Goal: Task Accomplishment & Management: Complete application form

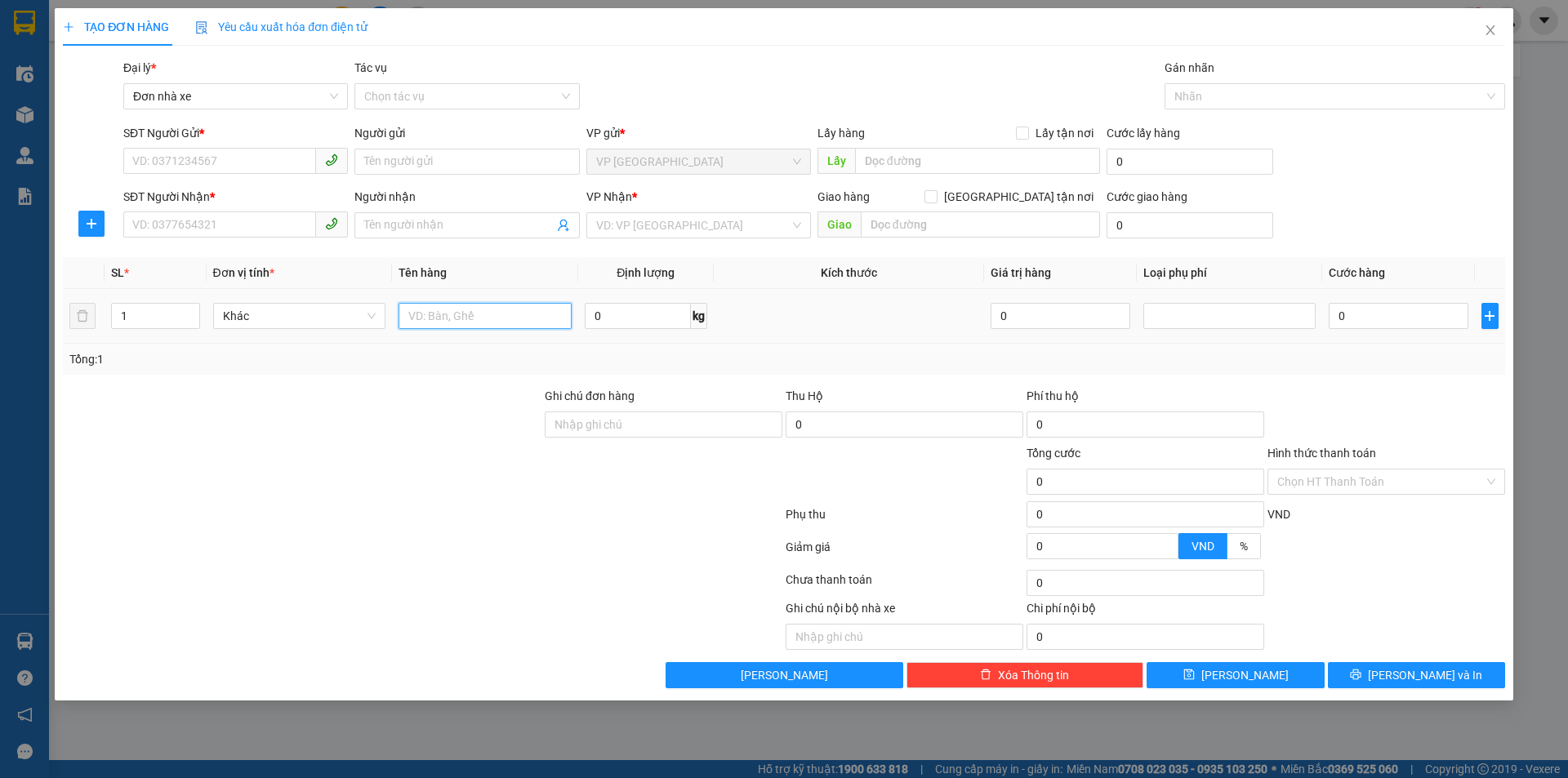
click at [456, 316] on input "text" at bounding box center [485, 316] width 173 height 26
click at [276, 314] on span "Khác" at bounding box center [299, 316] width 154 height 24
click at [1117, 347] on div "Tổng: 1" at bounding box center [784, 359] width 1442 height 31
click at [457, 343] on td at bounding box center [485, 316] width 186 height 55
click at [455, 312] on input "text" at bounding box center [485, 316] width 173 height 26
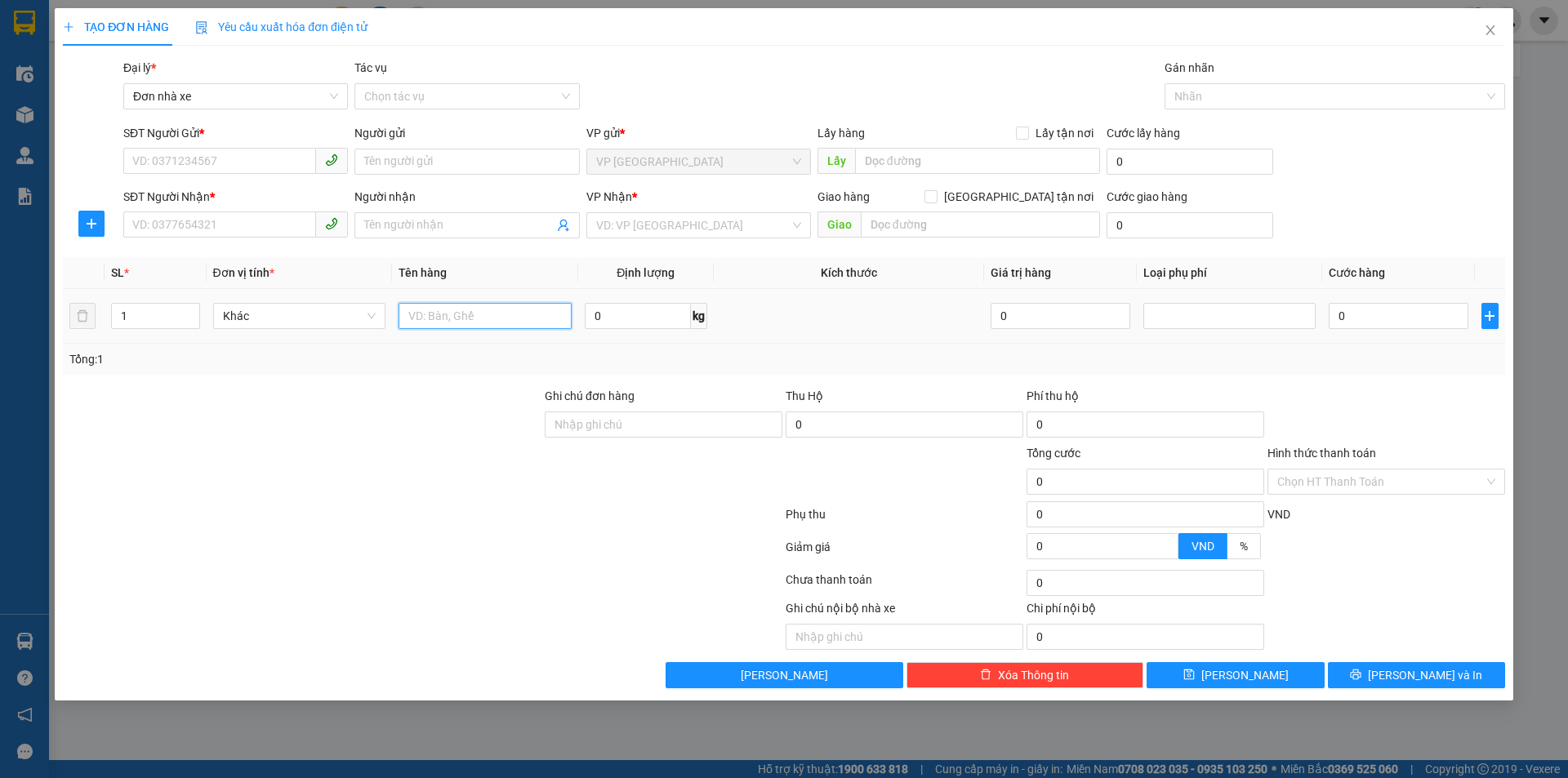
click at [483, 323] on input "text" at bounding box center [485, 316] width 173 height 26
click at [655, 311] on input "0" at bounding box center [638, 316] width 106 height 26
type input "2"
click at [658, 352] on div "Tổng: 1" at bounding box center [784, 359] width 1429 height 18
click at [285, 314] on span "Khác" at bounding box center [299, 316] width 154 height 24
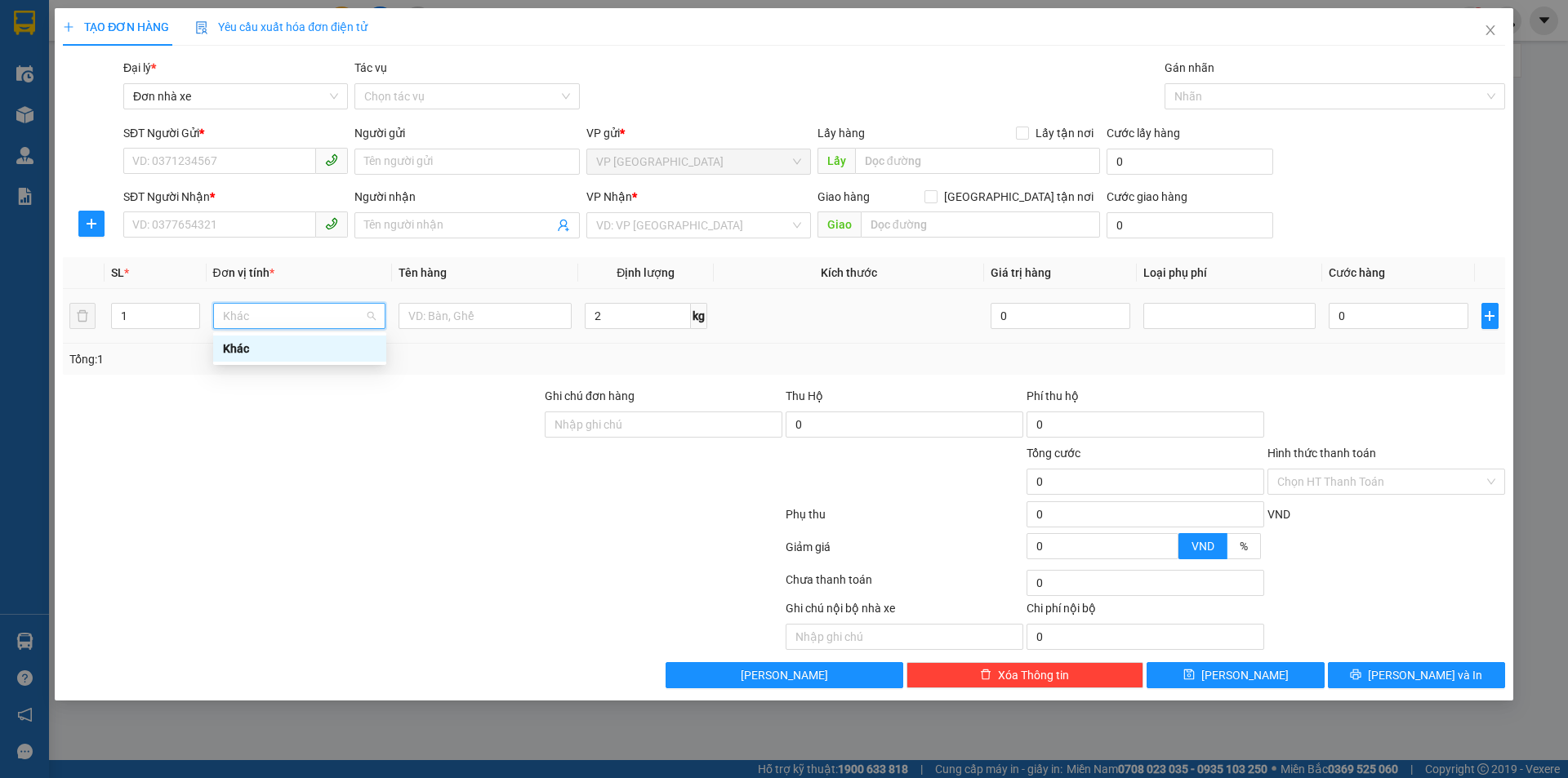
click at [342, 351] on div "Khác" at bounding box center [299, 348] width 154 height 18
click at [513, 323] on input "text" at bounding box center [485, 316] width 173 height 26
type input "1111"
click at [501, 385] on div "Transit Pickup Surcharge Ids Transit Deliver Surcharge Ids Transit Deliver Surc…" at bounding box center [784, 373] width 1442 height 630
click at [611, 218] on input "search" at bounding box center [693, 225] width 194 height 24
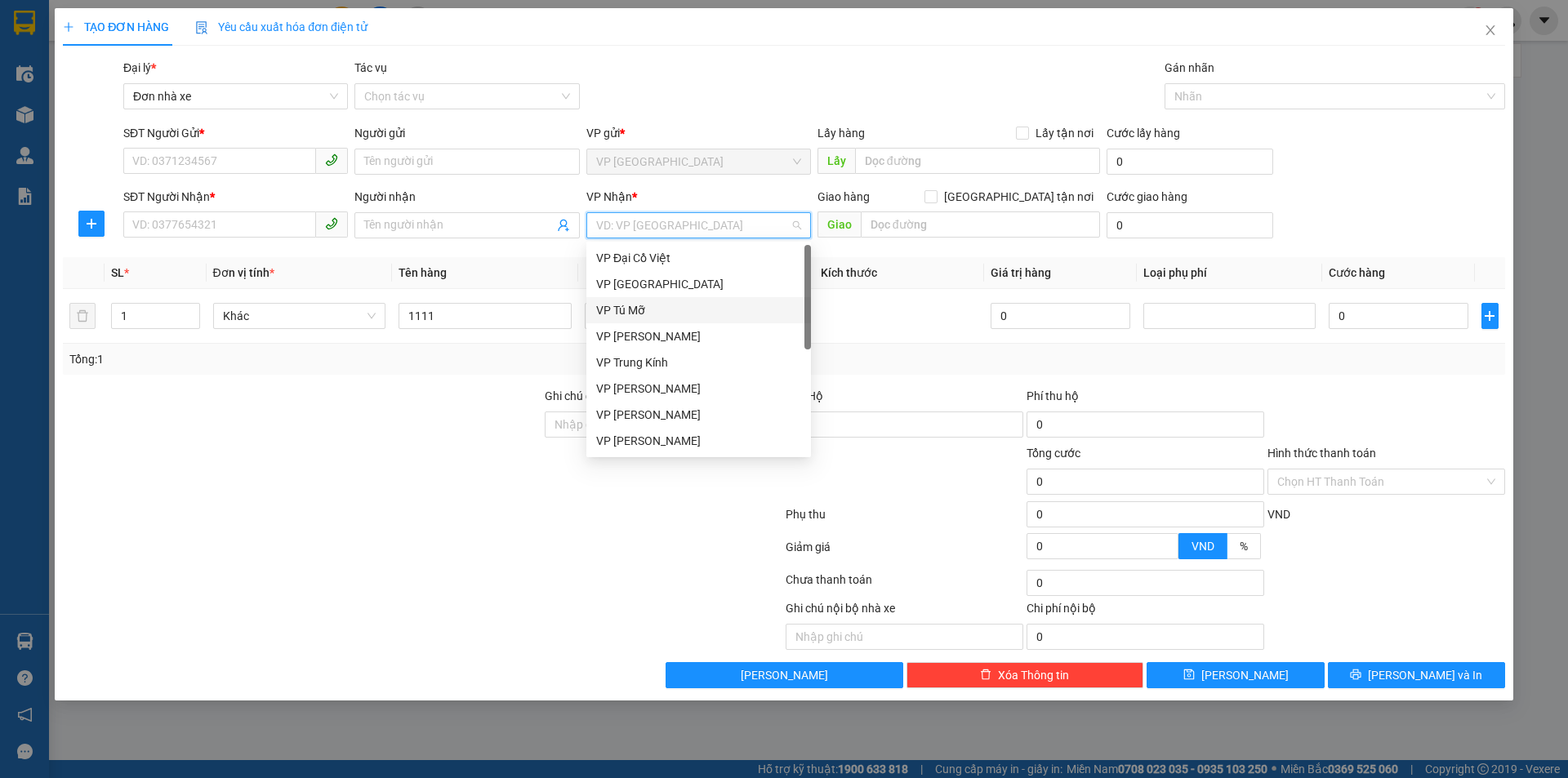
click at [625, 310] on div "VP Tú Mỡ" at bounding box center [699, 310] width 205 height 18
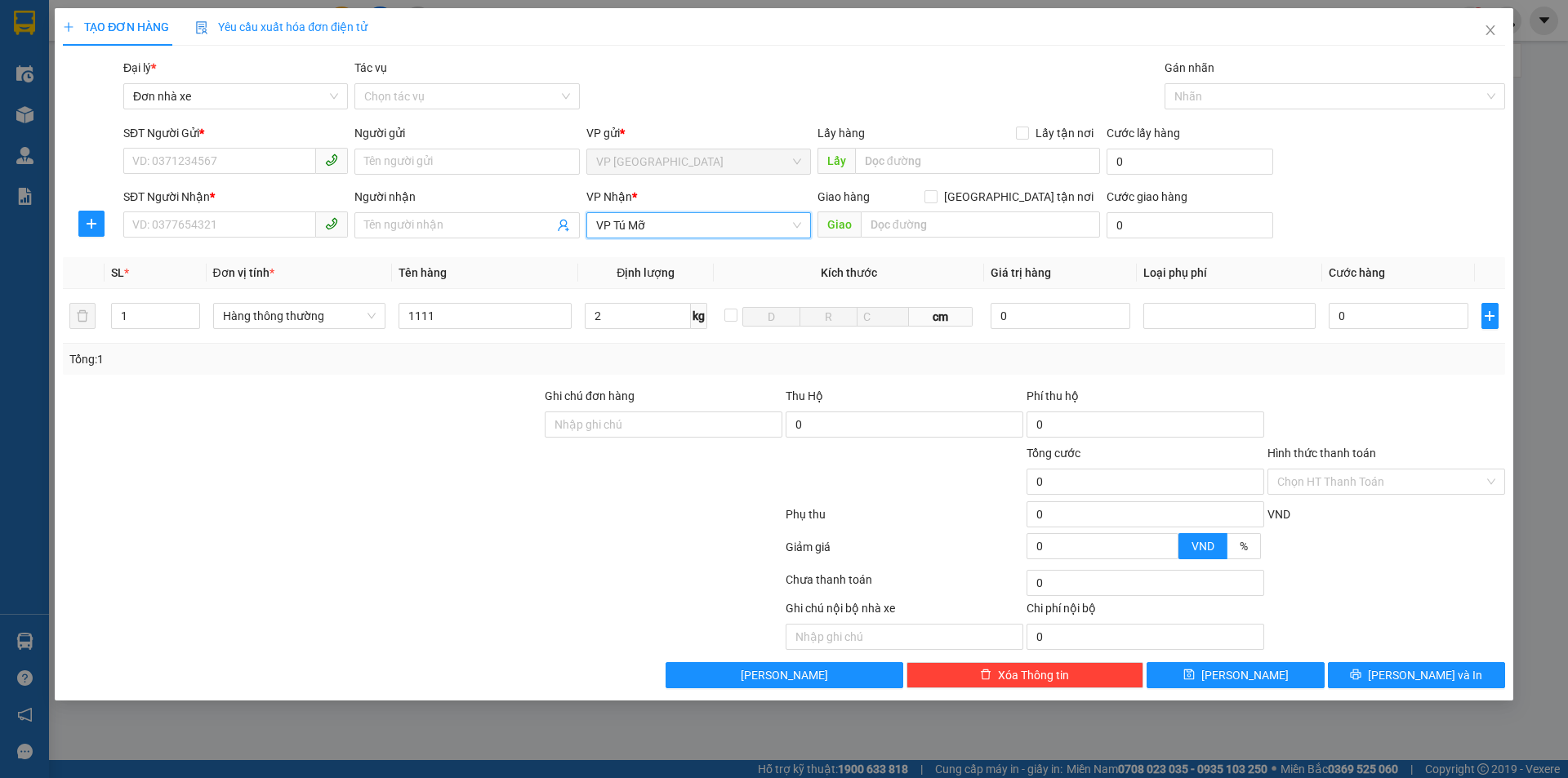
click at [968, 365] on div "Tổng: 1" at bounding box center [784, 359] width 1429 height 18
click at [1201, 480] on input "0" at bounding box center [1145, 482] width 237 height 26
click at [1320, 416] on div at bounding box center [1386, 415] width 241 height 57
click at [1172, 485] on input "0" at bounding box center [1145, 482] width 237 height 26
click at [862, 354] on div "Tổng: 1" at bounding box center [784, 359] width 1429 height 18
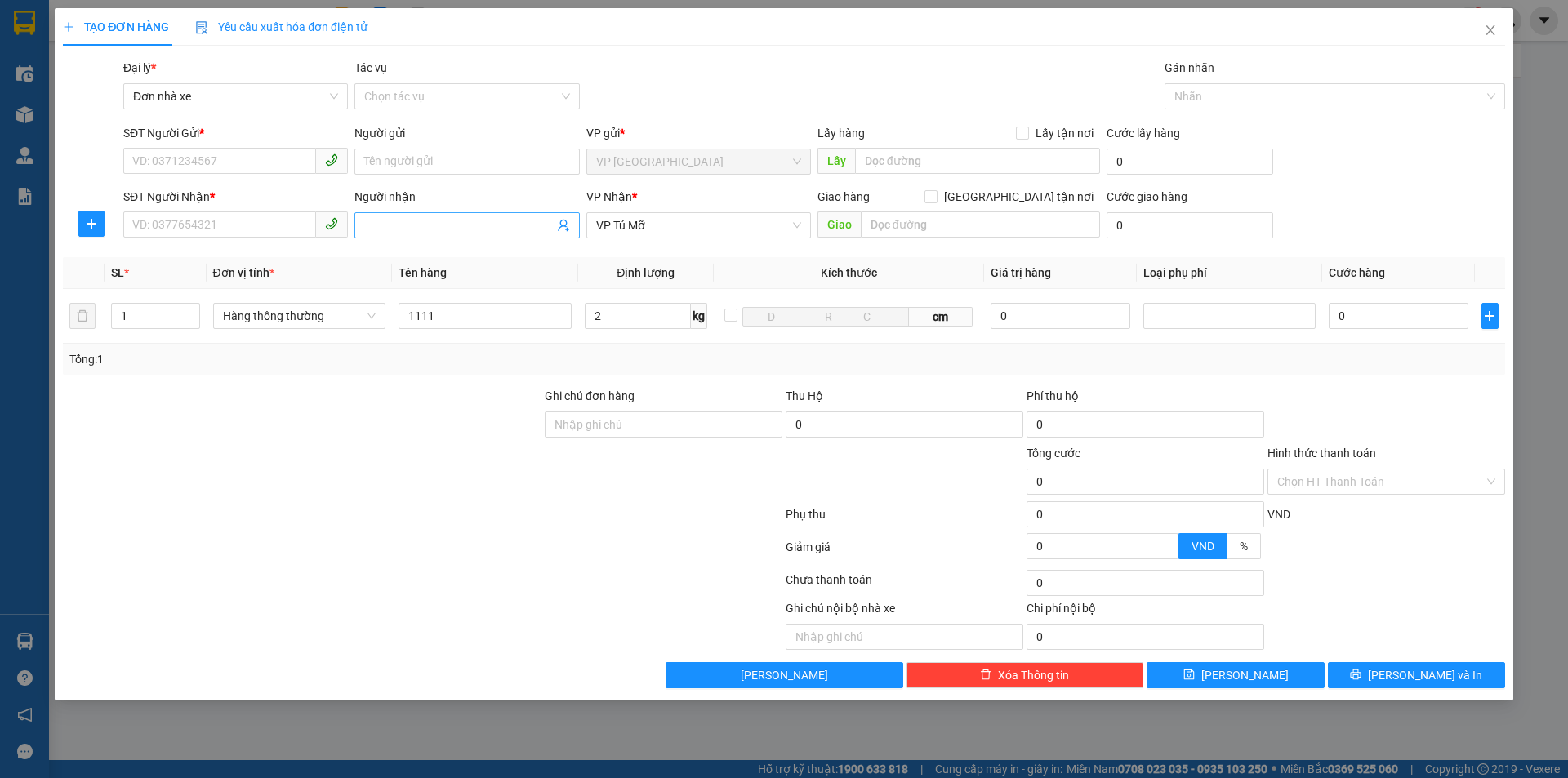
click at [410, 224] on input "Người nhận" at bounding box center [459, 225] width 188 height 18
type input "bbb"
drag, startPoint x: 417, startPoint y: 265, endPoint x: 201, endPoint y: 220, distance: 220.6
click at [417, 267] on span "Tên hàng" at bounding box center [422, 273] width 48 height 13
click at [187, 231] on input "SĐT Người Nhận *" at bounding box center [219, 225] width 193 height 26
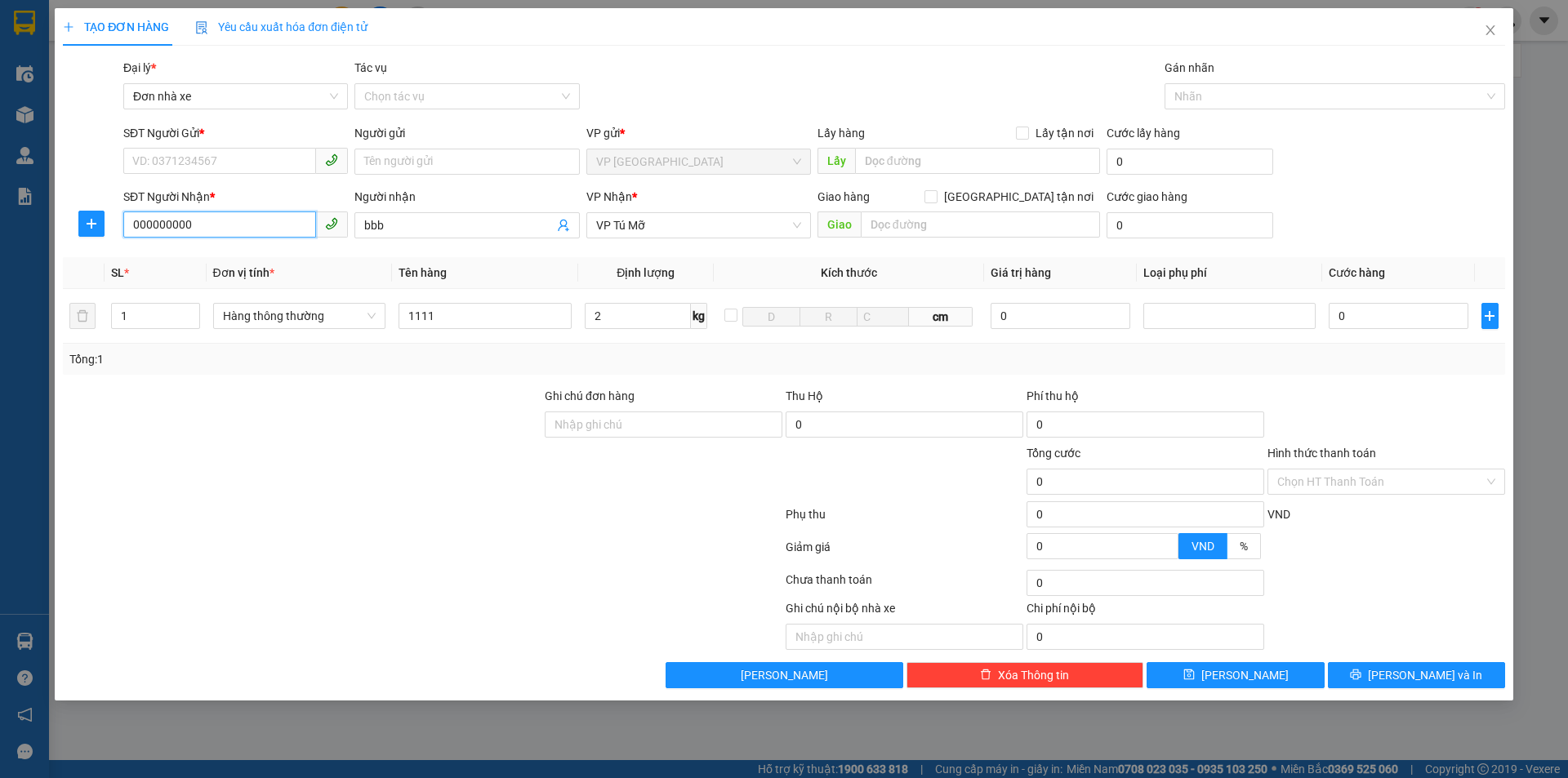
type input "000000000"
click at [219, 180] on div "SĐT Người Gửi * VD: 0371234567" at bounding box center [235, 153] width 224 height 57
click at [210, 144] on div "SĐT Người Gửi *" at bounding box center [235, 137] width 224 height 24
click at [210, 159] on input "SĐT Người Gửi *" at bounding box center [219, 161] width 193 height 26
type input "0000000"
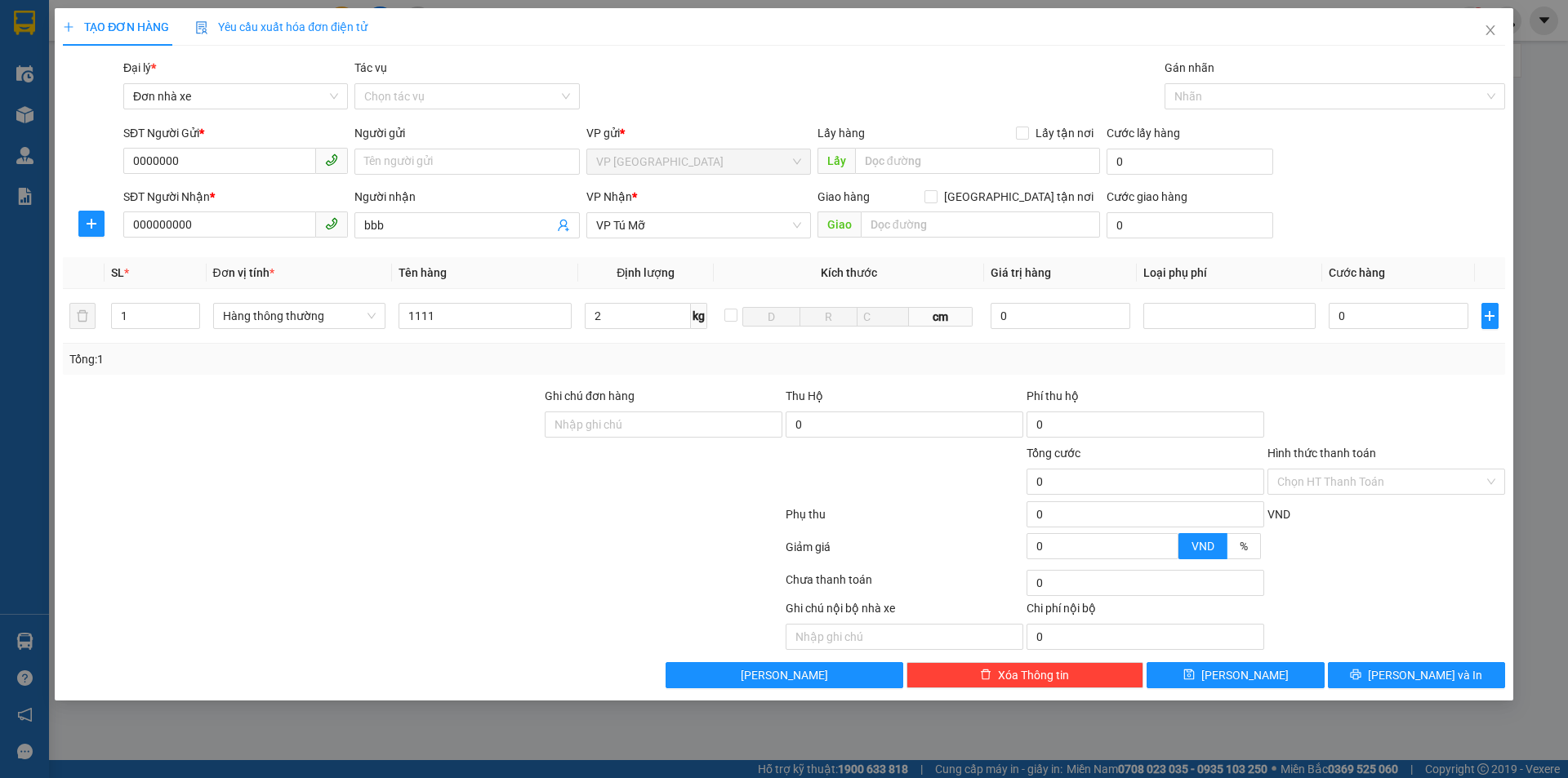
click at [595, 409] on div "Ghi chú đơn hàng" at bounding box center [663, 399] width 237 height 24
click at [801, 243] on div "VP Nhận * VP Tú Mỡ" at bounding box center [699, 216] width 224 height 57
click at [1390, 220] on div "SĐT Người Nhận * 000000000 Người nhận bbb VP Nhận * VP Tú Mỡ Giao hàng Giao tận…" at bounding box center [814, 216] width 1388 height 57
click at [1366, 375] on div "Transit Pickup Surcharge Ids Transit Deliver Surcharge Ids Transit Deliver Surc…" at bounding box center [784, 373] width 1442 height 630
click at [1363, 378] on div "Transit Pickup Surcharge Ids Transit Deliver Surcharge Ids Transit Deliver Surc…" at bounding box center [784, 373] width 1442 height 630
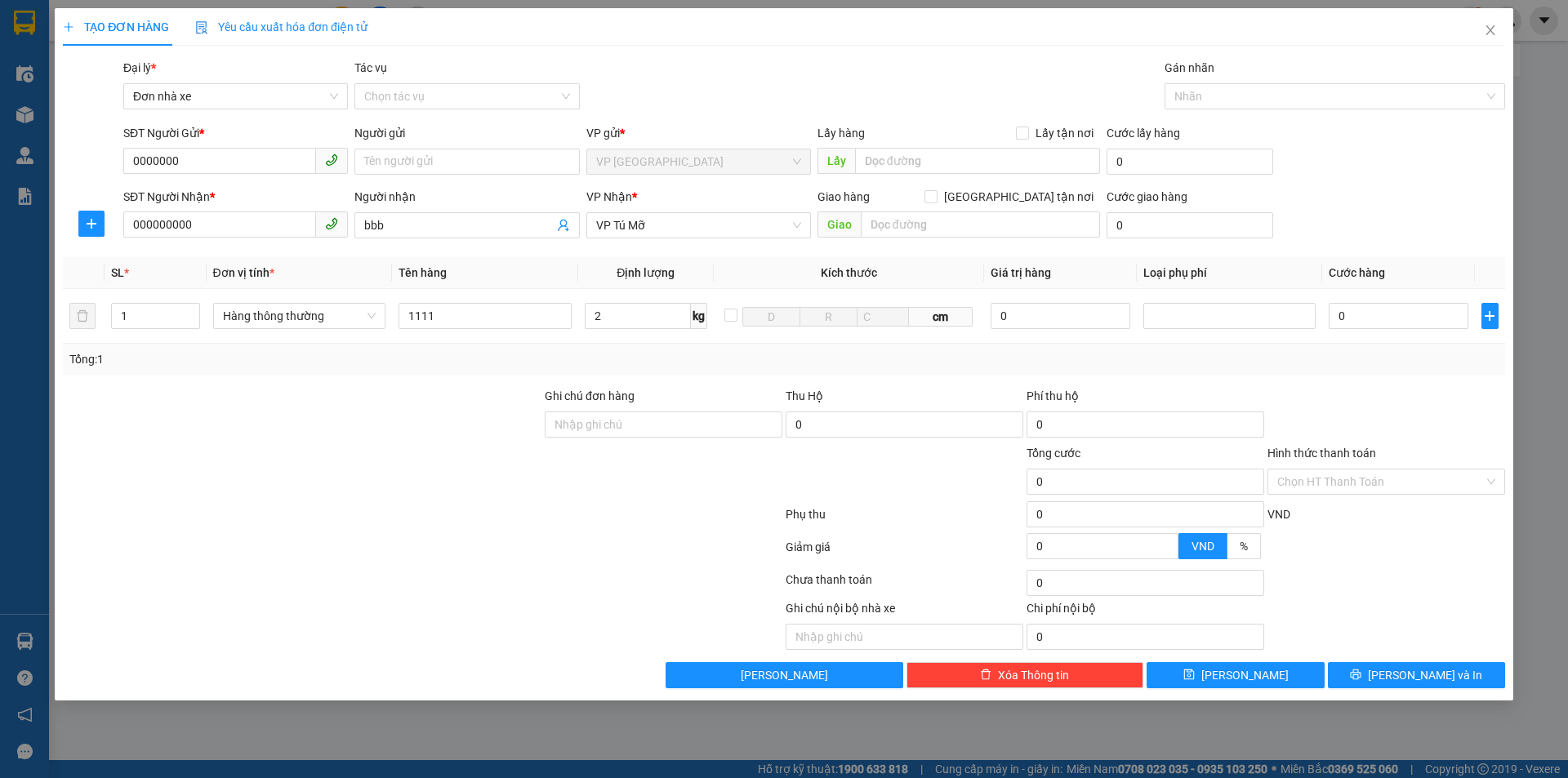
click at [1363, 378] on div "Transit Pickup Surcharge Ids Transit Deliver Surcharge Ids Transit Deliver Surc…" at bounding box center [784, 373] width 1442 height 630
click at [1488, 27] on icon "close" at bounding box center [1490, 30] width 9 height 9
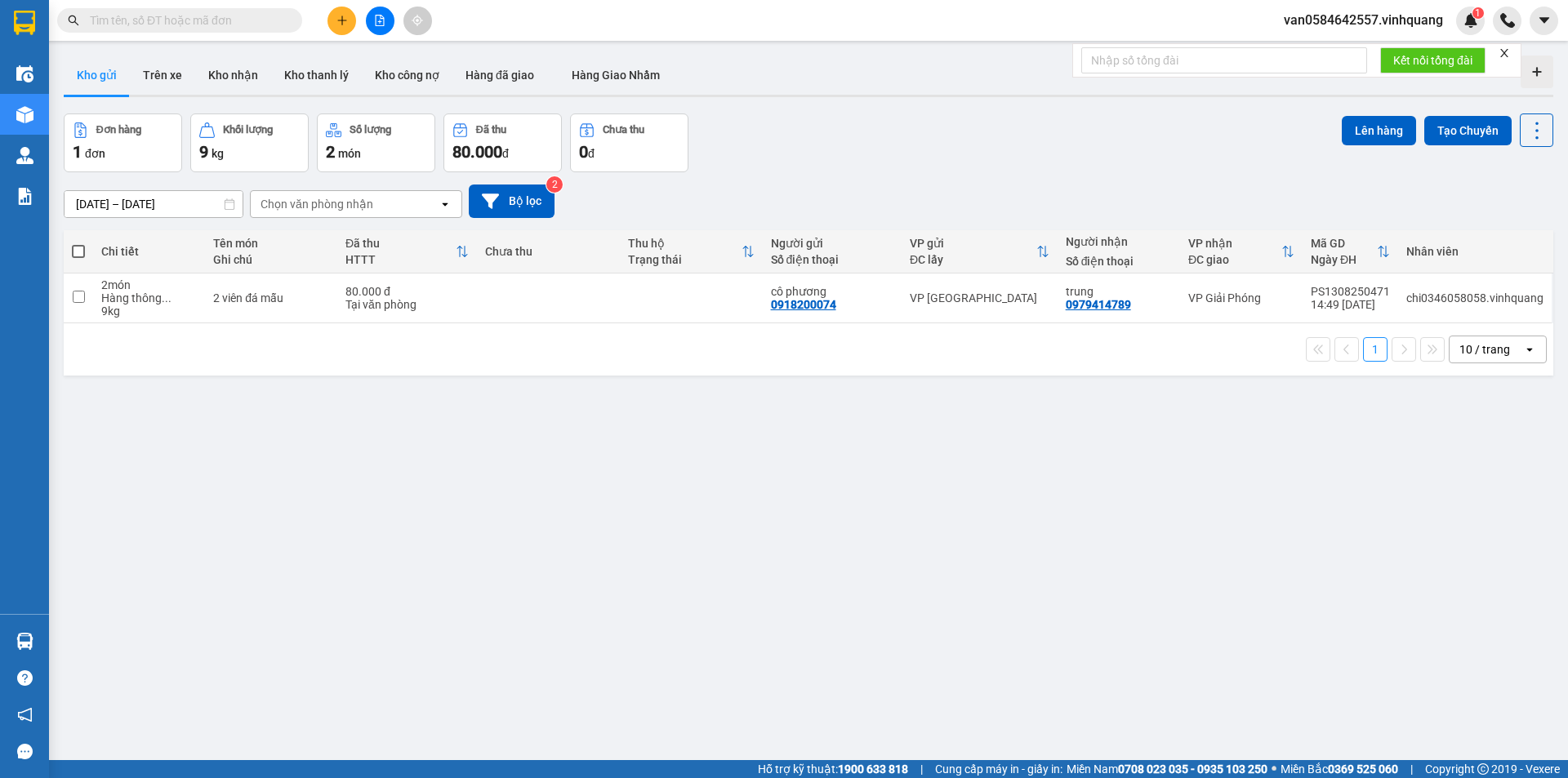
click at [261, 12] on input "text" at bounding box center [186, 20] width 193 height 18
click at [259, 7] on div "Kết quả tìm kiếm ( 0 ) Bộ lọc No Data van0584642557.vinhquang 1" at bounding box center [784, 20] width 1568 height 41
drag, startPoint x: 259, startPoint y: 9, endPoint x: 267, endPoint y: 13, distance: 8.9
click at [261, 10] on span at bounding box center [180, 21] width 245 height 24
click at [178, 25] on input "text" at bounding box center [186, 20] width 193 height 18
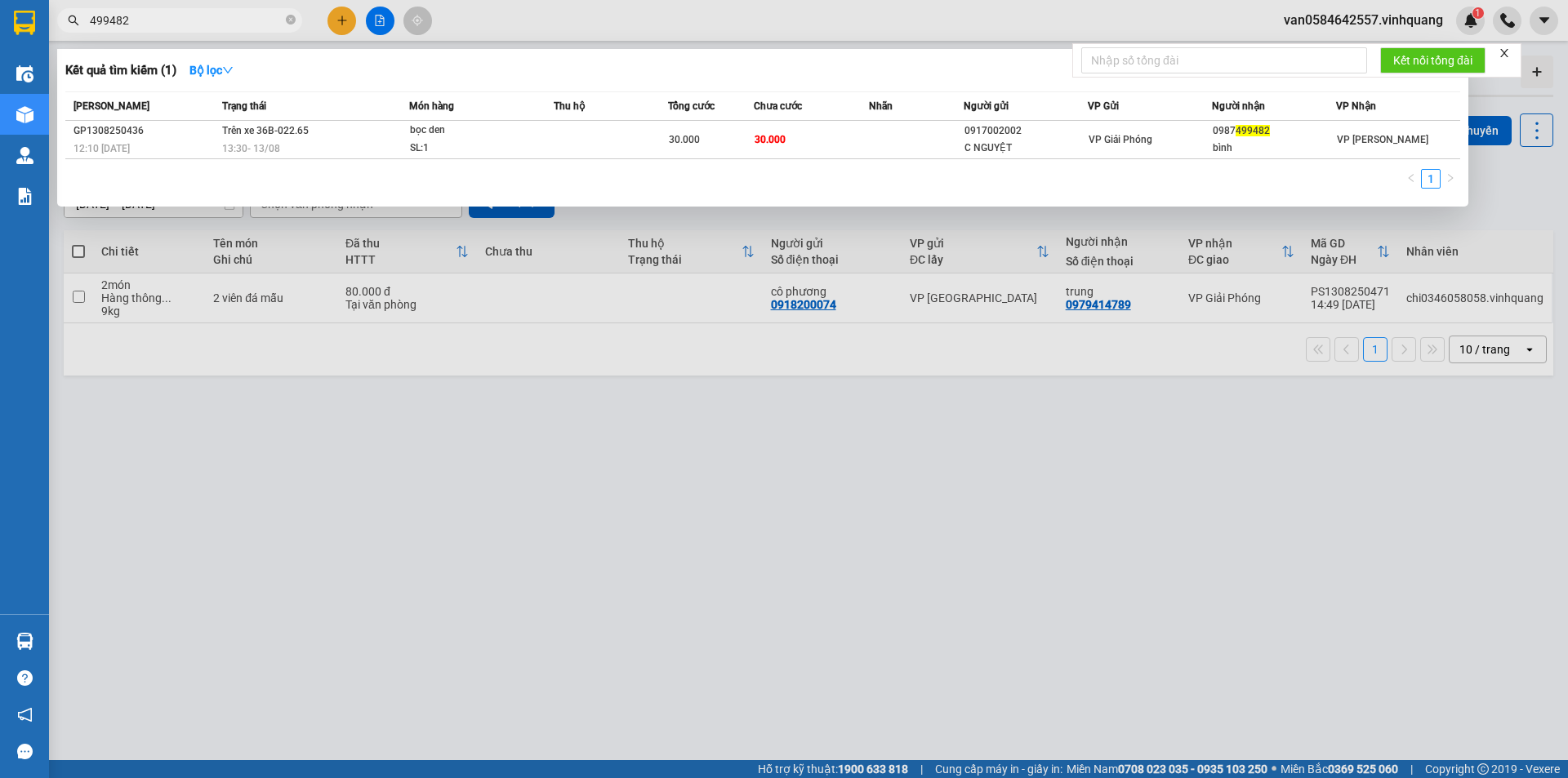
drag, startPoint x: 151, startPoint y: 22, endPoint x: 61, endPoint y: 48, distance: 93.7
click at [61, 35] on div "Kết quả tìm kiếm ( 1 ) Bộ lọc Mã ĐH Trạng thái Món hàng Thu hộ Tổng cước Chưa c…" at bounding box center [159, 21] width 318 height 28
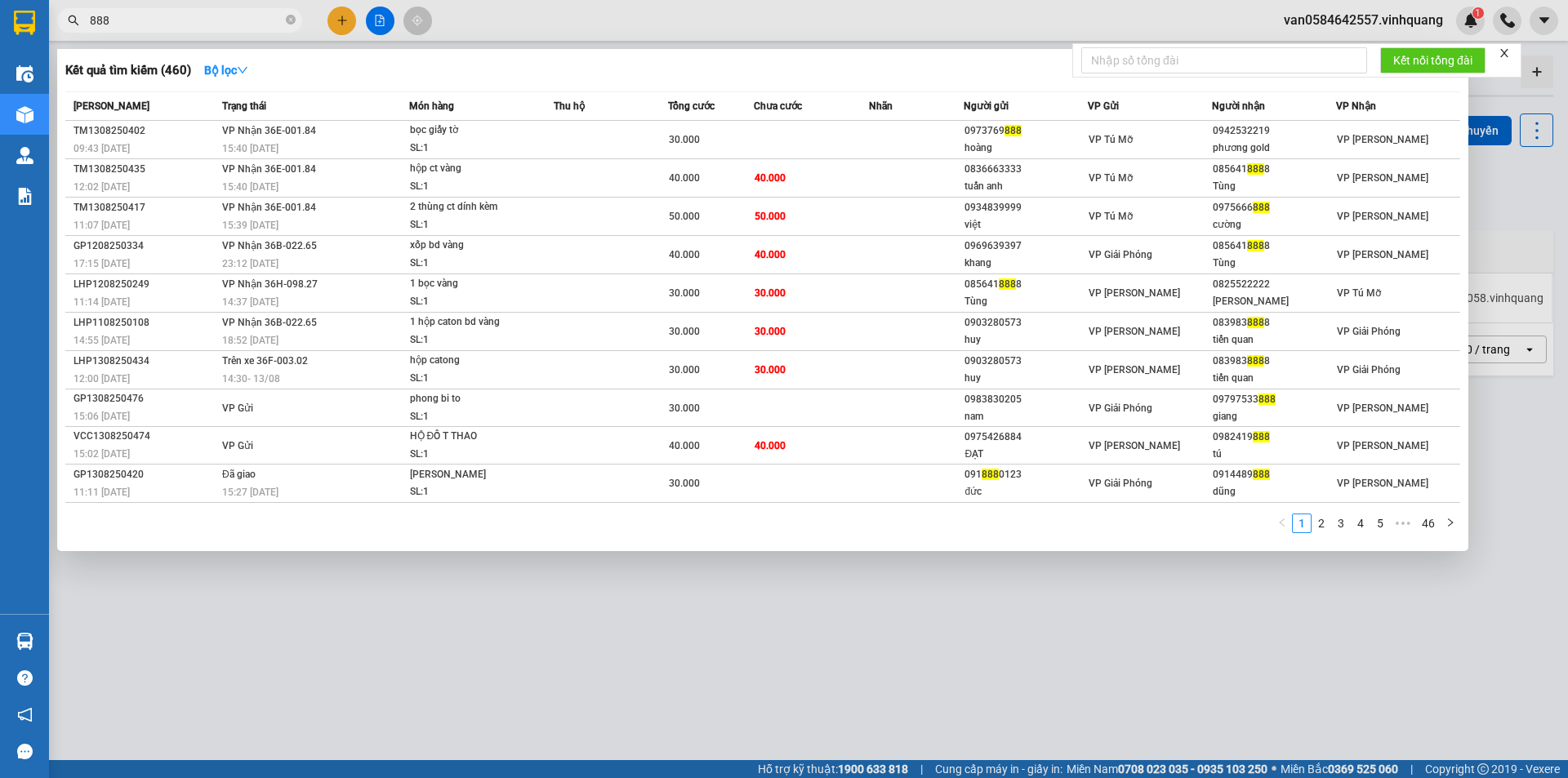
drag, startPoint x: 131, startPoint y: 11, endPoint x: 90, endPoint y: 34, distance: 47.0
click at [90, 34] on div "Kết quả tìm kiếm ( 460 ) Bộ lọc Mã ĐH Trạng thái Món hàng Thu hộ Tổng cước Chưa…" at bounding box center [159, 21] width 318 height 28
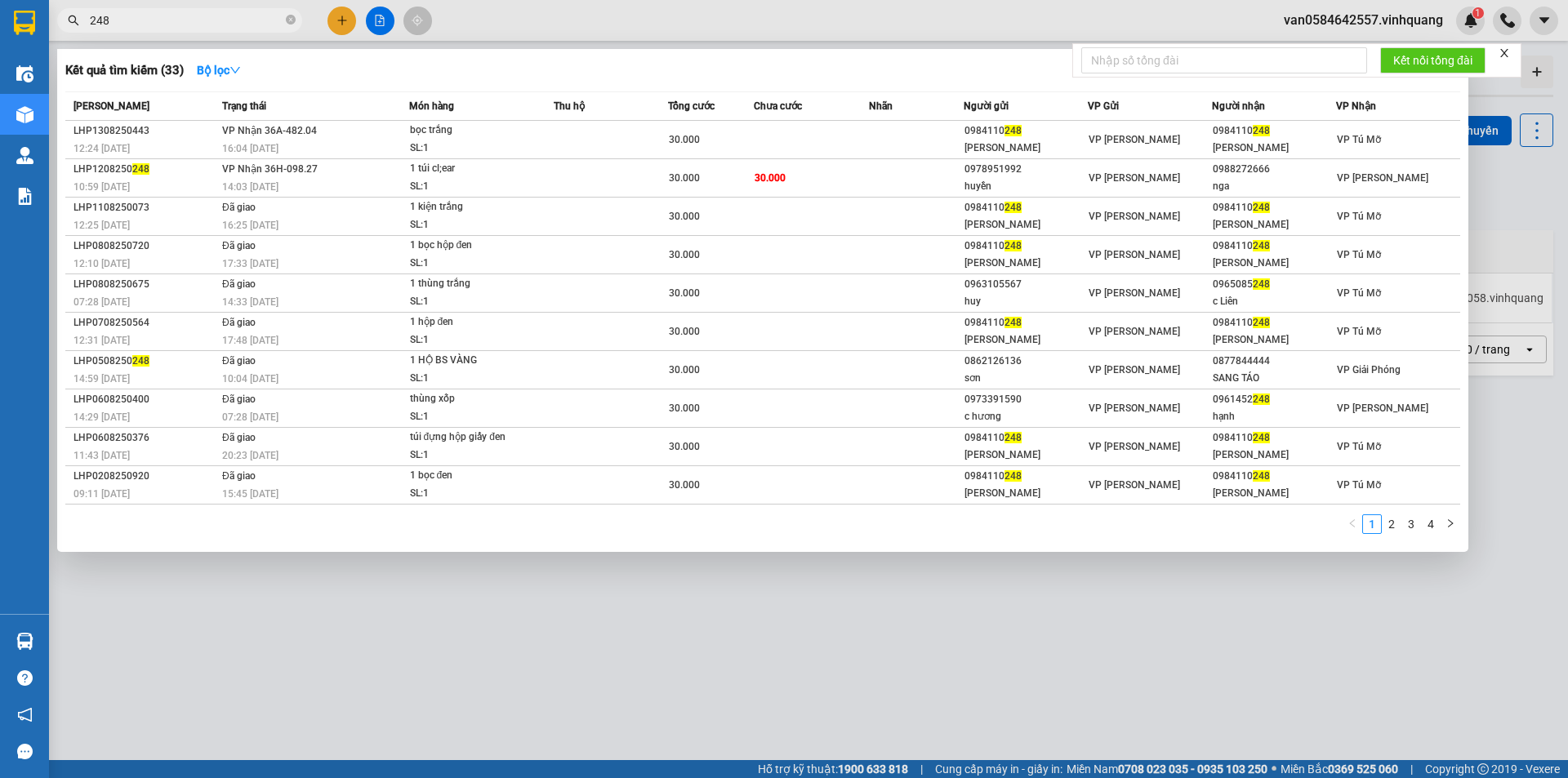
drag, startPoint x: 149, startPoint y: 25, endPoint x: 0, endPoint y: 20, distance: 149.1
click at [0, 20] on section "Kết quả tìm kiếm ( 33 ) Bộ lọc Mã ĐH Trạng thái Món hàng Thu hộ Tổng cước Chưa …" at bounding box center [784, 389] width 1568 height 778
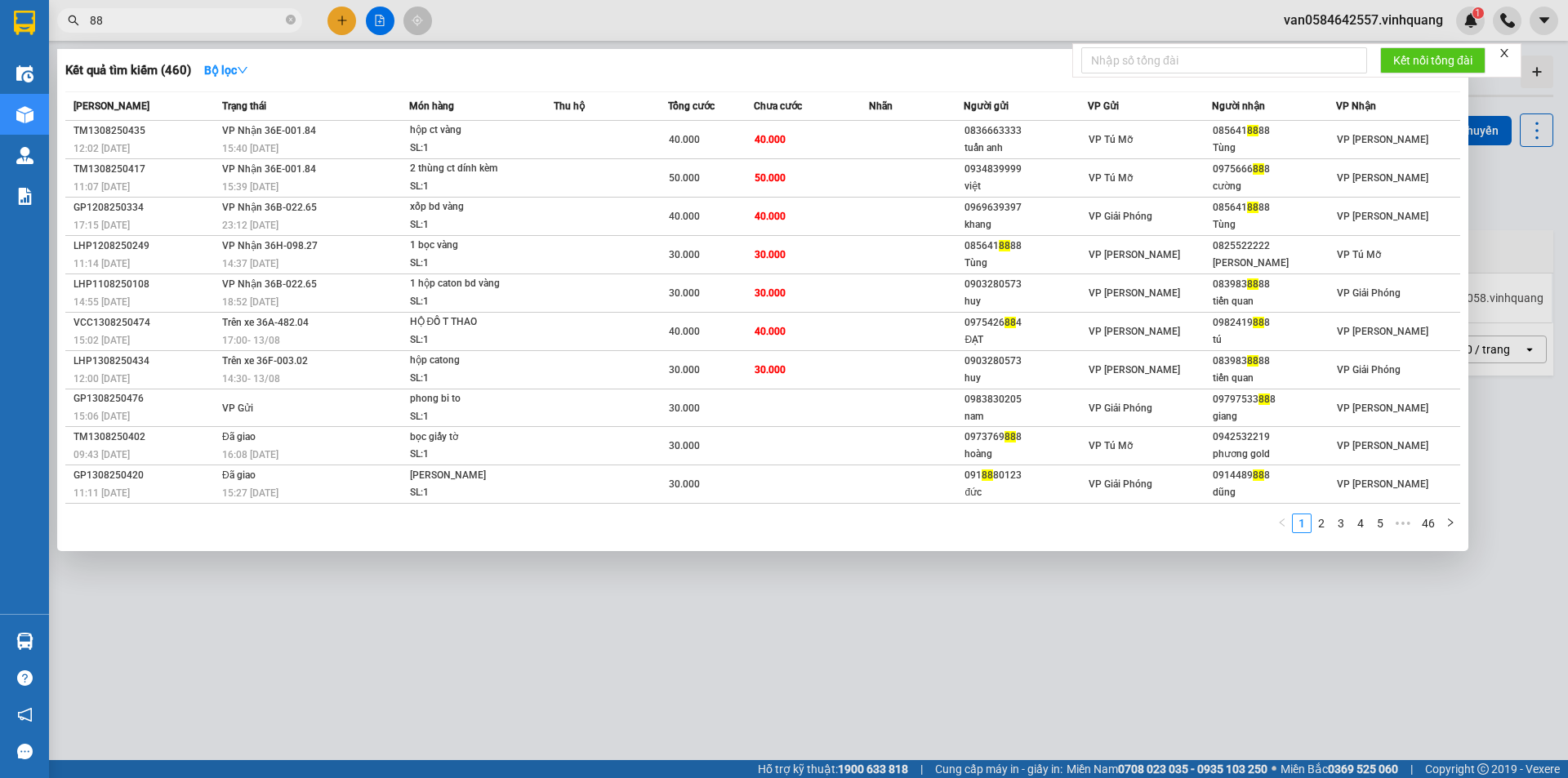
type input "8"
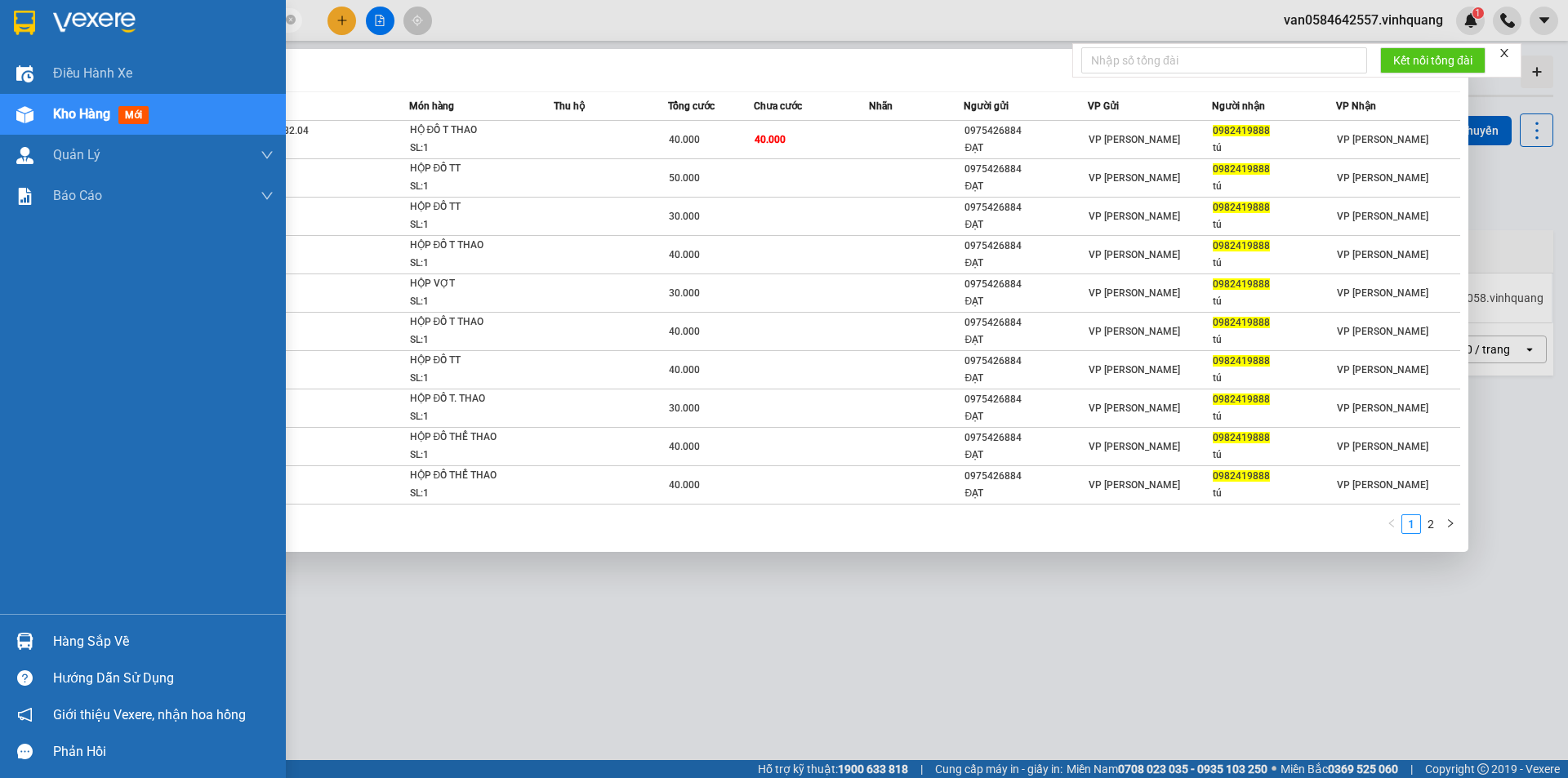
drag, startPoint x: 164, startPoint y: 24, endPoint x: 34, endPoint y: 32, distance: 130.2
click at [27, 41] on section "Kết quả tìm kiếm ( 13 ) Bộ lọc Mã ĐH Trạng thái Món hàng Thu hộ Tổng cước Chưa …" at bounding box center [784, 389] width 1568 height 778
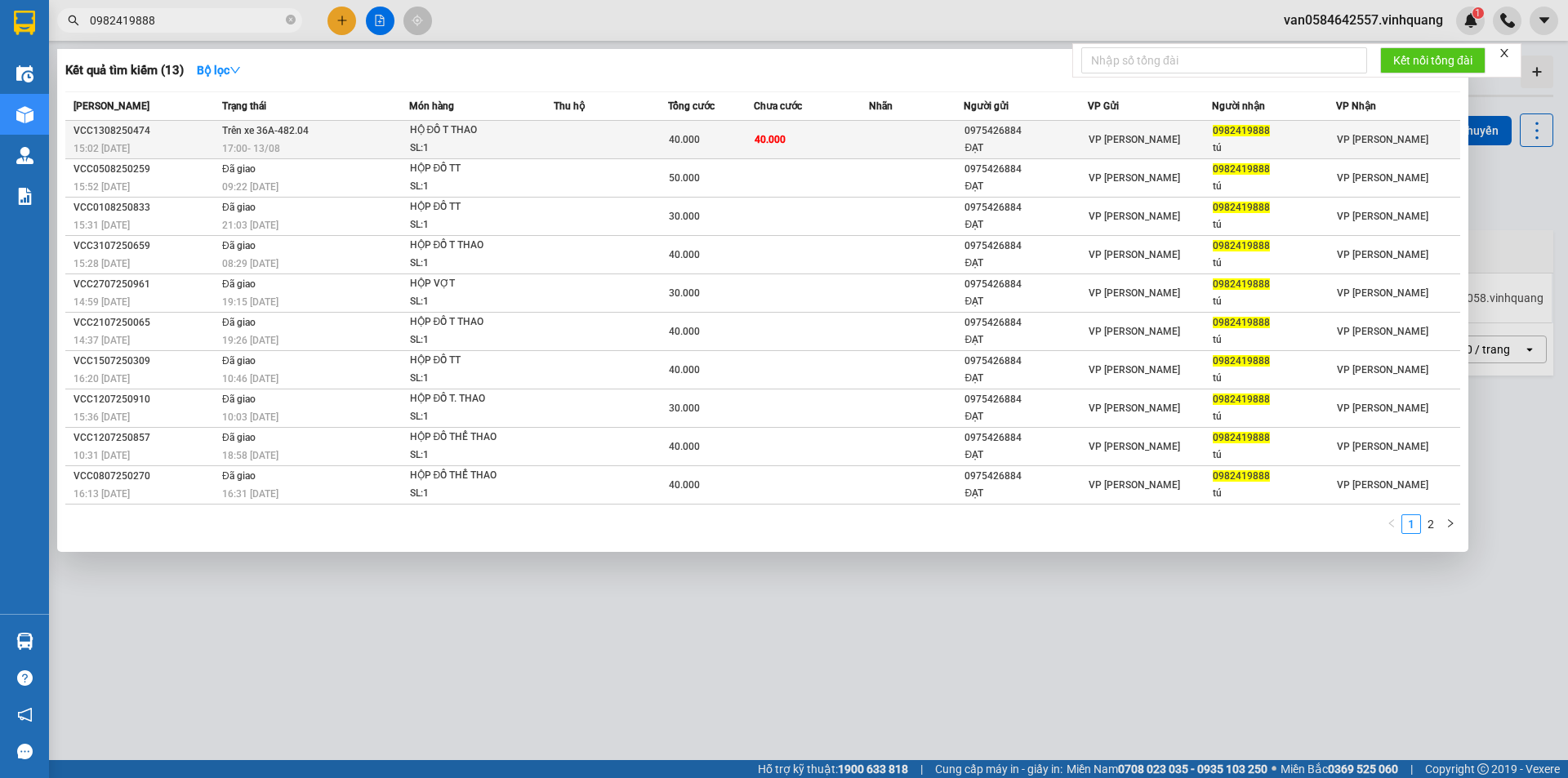
paste input "0394136222"
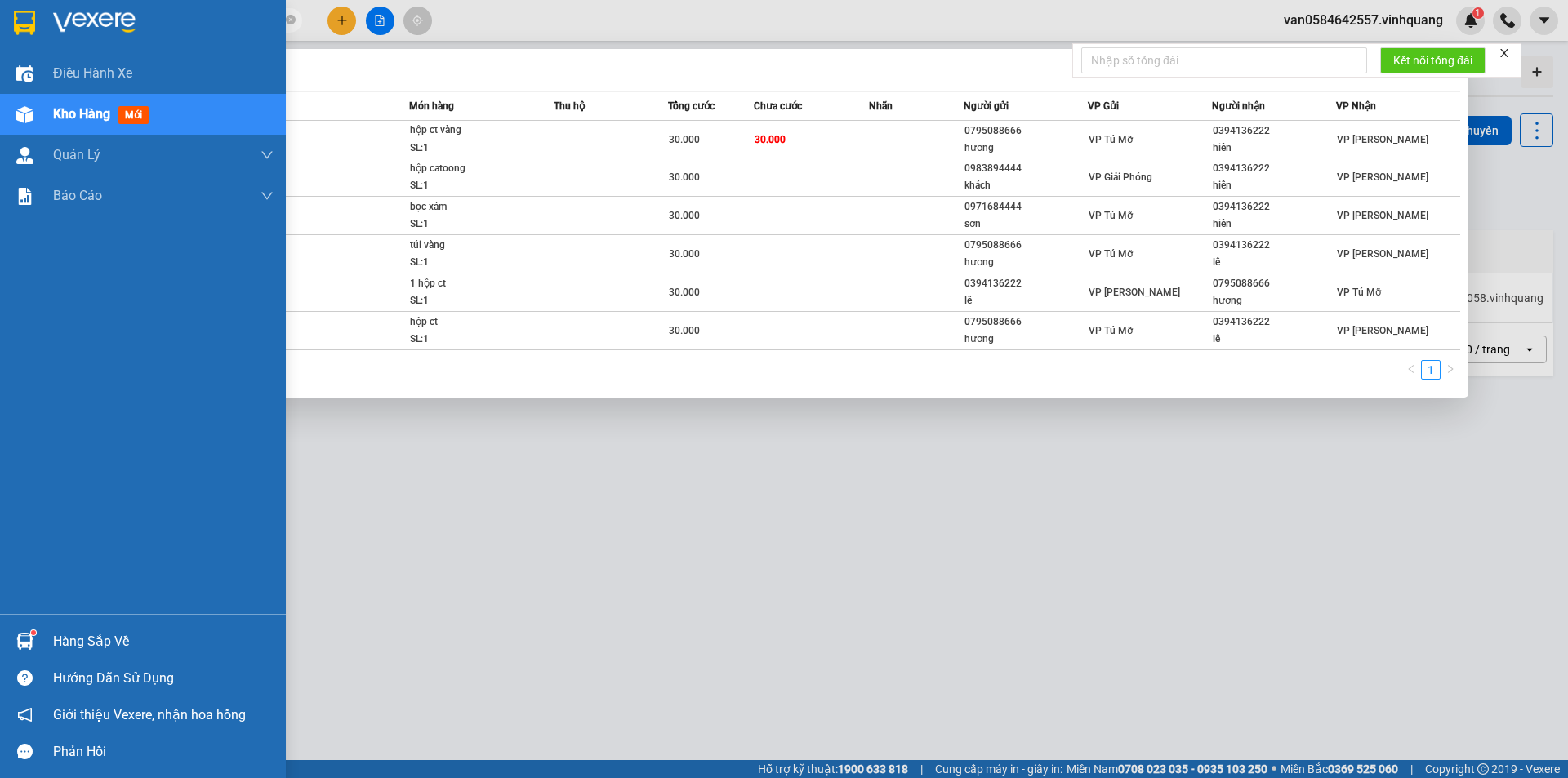
drag, startPoint x: 178, startPoint y: 27, endPoint x: 141, endPoint y: 14, distance: 39.2
click at [15, 3] on section "Kết quả tìm kiếm ( 6 ) Bộ lọc Mã ĐH Trạng thái Món hàng Thu hộ Tổng cước Chưa c…" at bounding box center [784, 389] width 1568 height 778
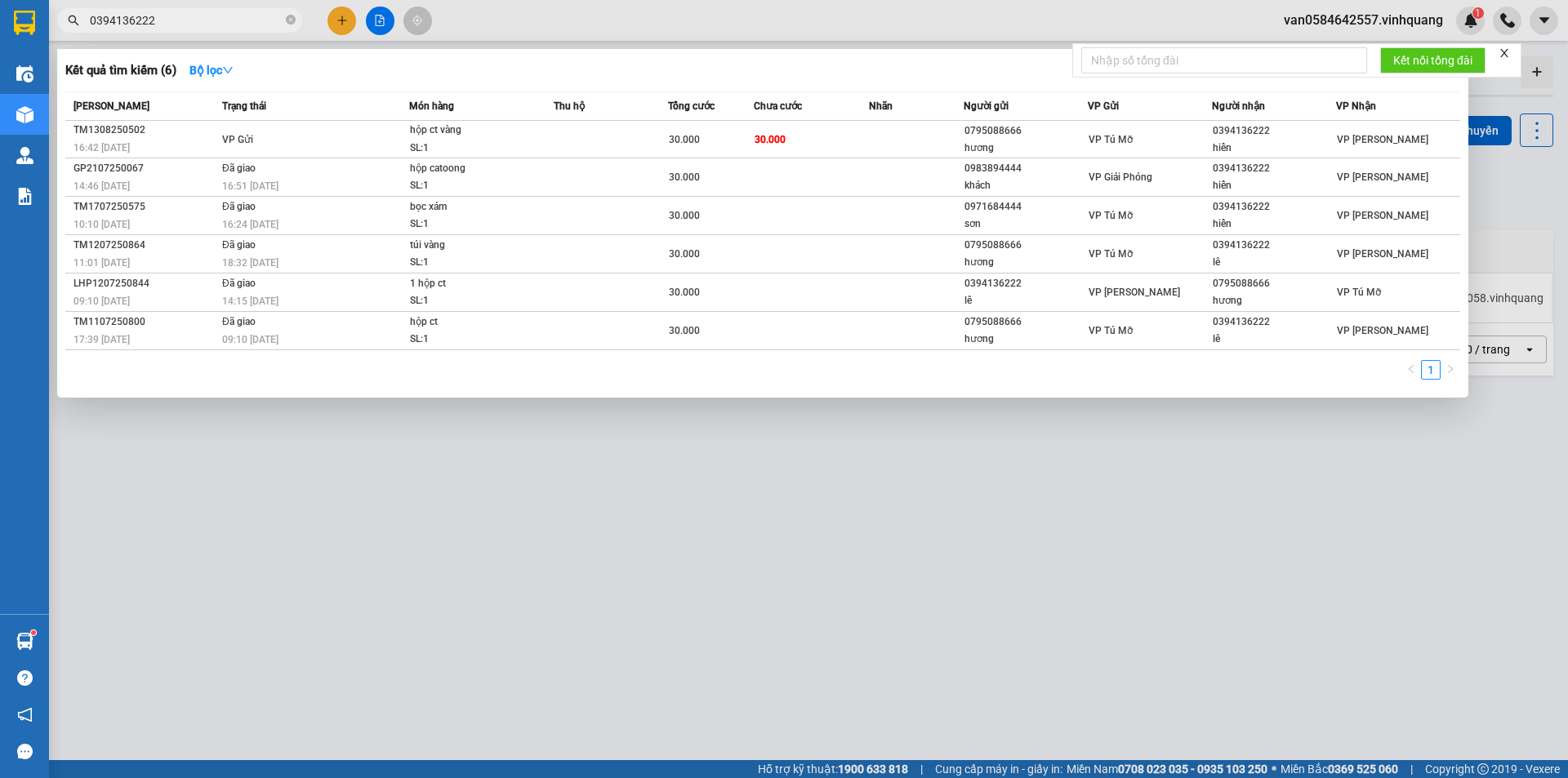
paste input "948521458"
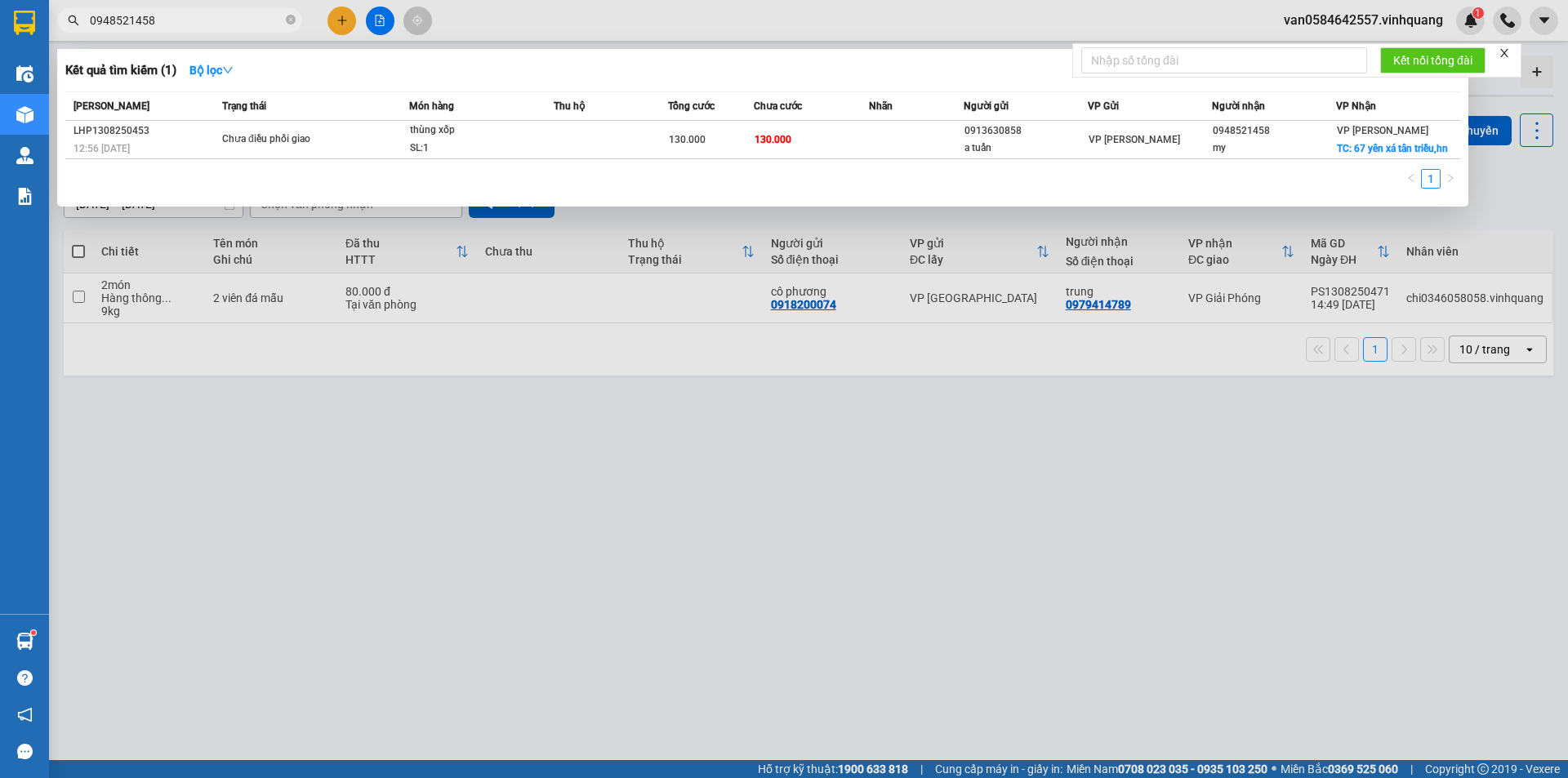
drag, startPoint x: 172, startPoint y: 18, endPoint x: 71, endPoint y: 27, distance: 101.4
click at [55, 27] on div "0948521458" at bounding box center [159, 21] width 318 height 24
paste input "357172877"
type input "0357172877"
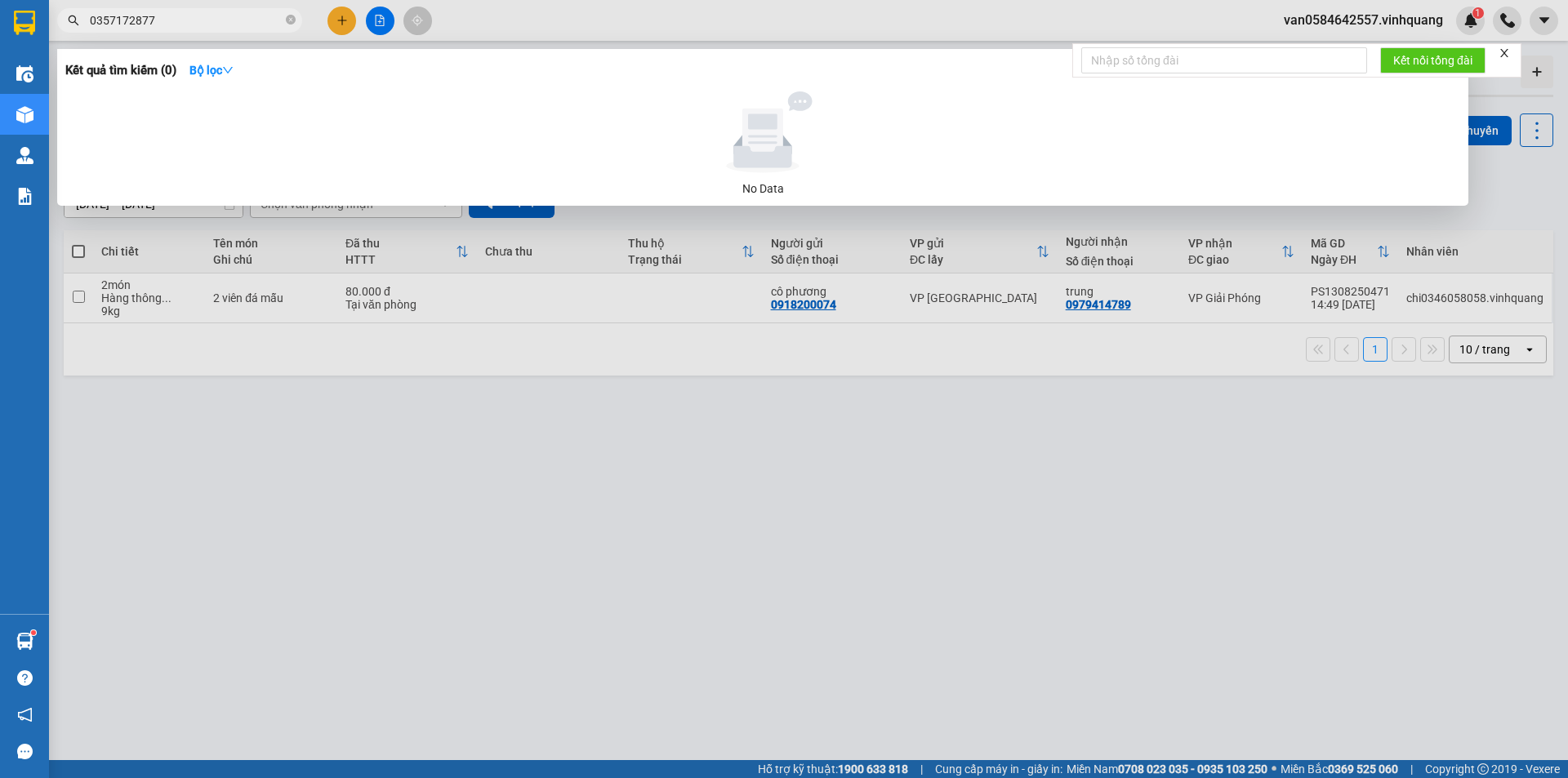
drag, startPoint x: 161, startPoint y: 15, endPoint x: 107, endPoint y: 19, distance: 54.1
click at [55, 23] on div "0357172877" at bounding box center [159, 21] width 318 height 24
